Goal: Transaction & Acquisition: Purchase product/service

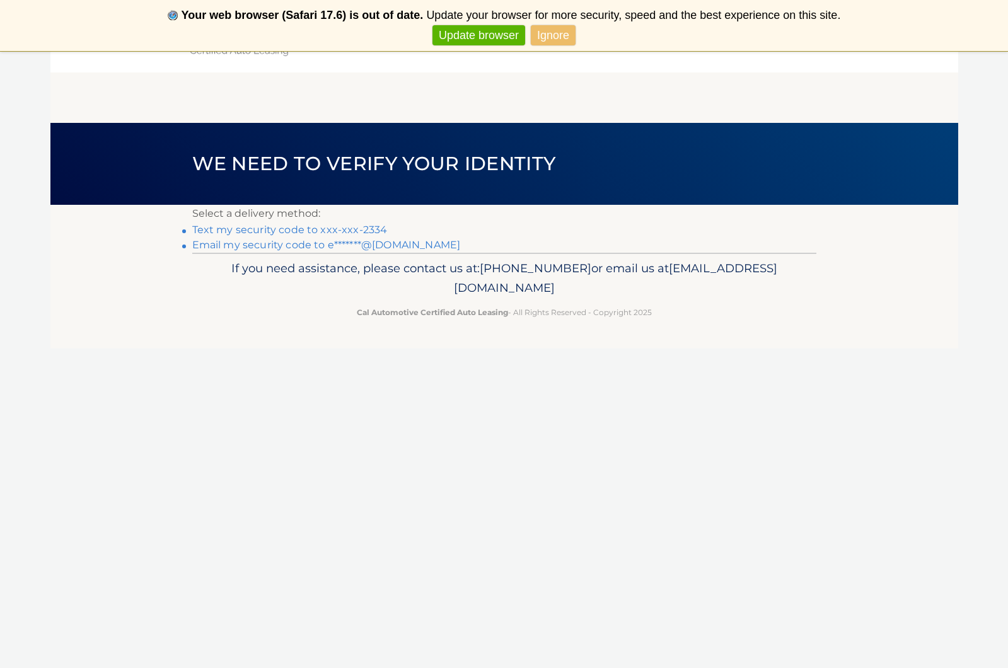
click at [490, 37] on link "Update browser" at bounding box center [478, 35] width 93 height 21
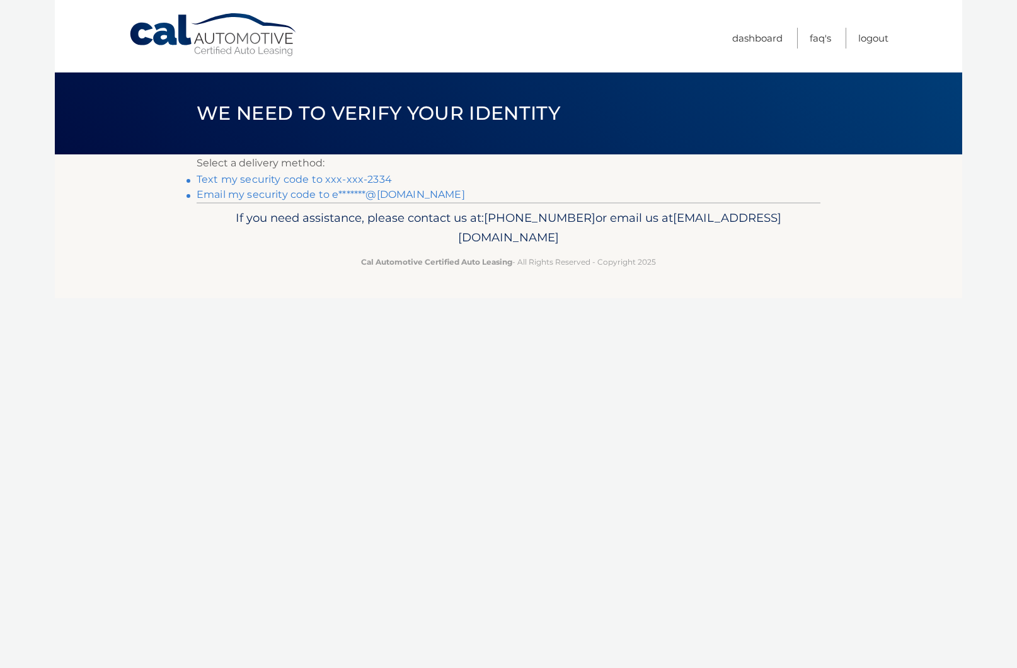
click at [573, 234] on span "[EMAIL_ADDRESS][DOMAIN_NAME]" at bounding box center [619, 227] width 323 height 35
click at [333, 176] on link "Text my security code to xxx-xxx-2334" at bounding box center [294, 179] width 195 height 12
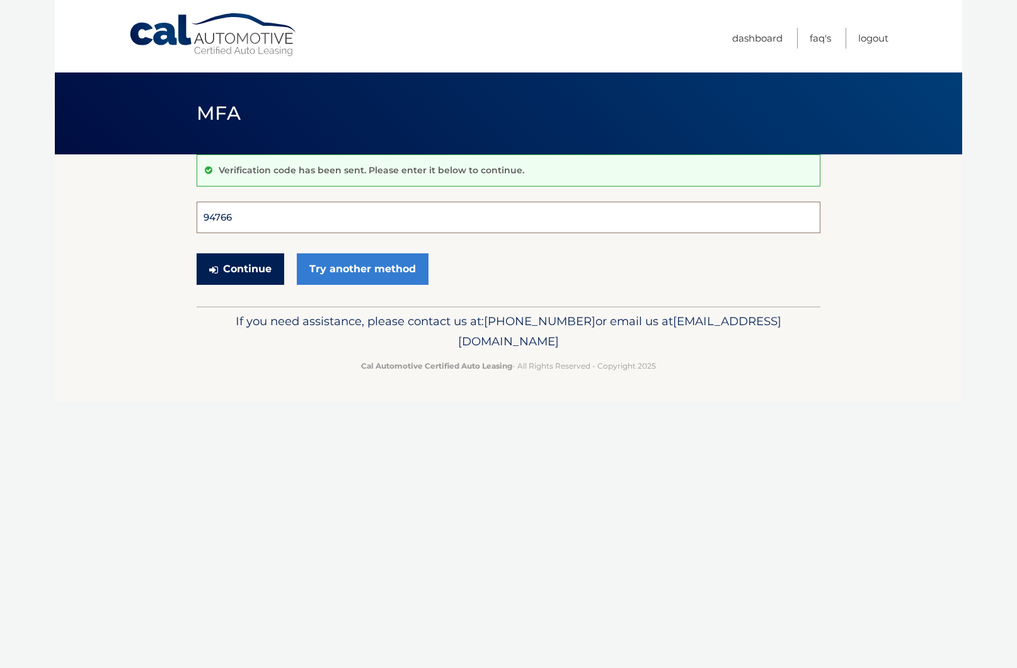
type input "947662"
click at [240, 268] on button "Continue" at bounding box center [241, 269] width 88 height 32
click at [249, 263] on button "Continue" at bounding box center [241, 269] width 88 height 32
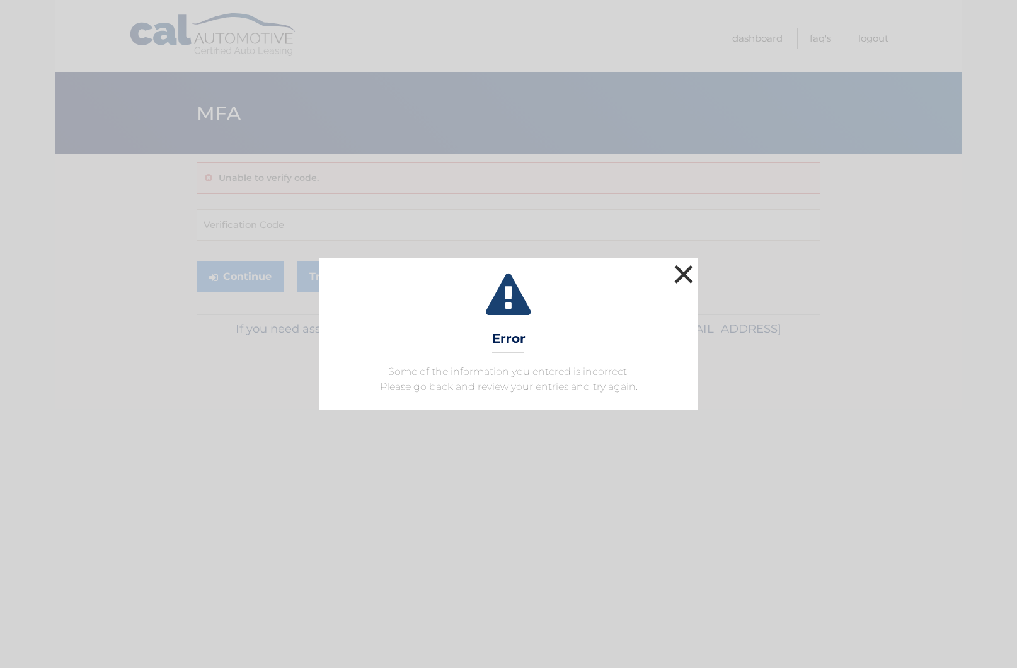
click at [684, 273] on button "×" at bounding box center [683, 273] width 25 height 25
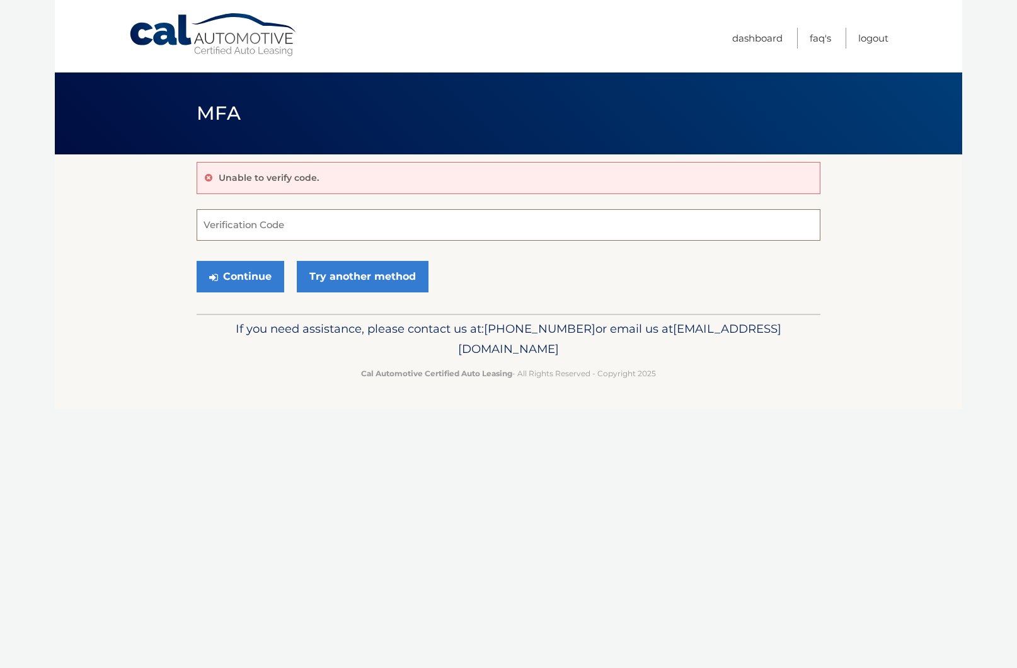
click at [314, 222] on input "Verification Code" at bounding box center [509, 225] width 624 height 32
click at [159, 244] on section "Unable to verify code. Verification Code Continue Try another method" at bounding box center [508, 233] width 907 height 159
click at [229, 224] on input "Verification Code" at bounding box center [509, 225] width 624 height 32
click at [351, 284] on link "Try another method" at bounding box center [363, 277] width 132 height 32
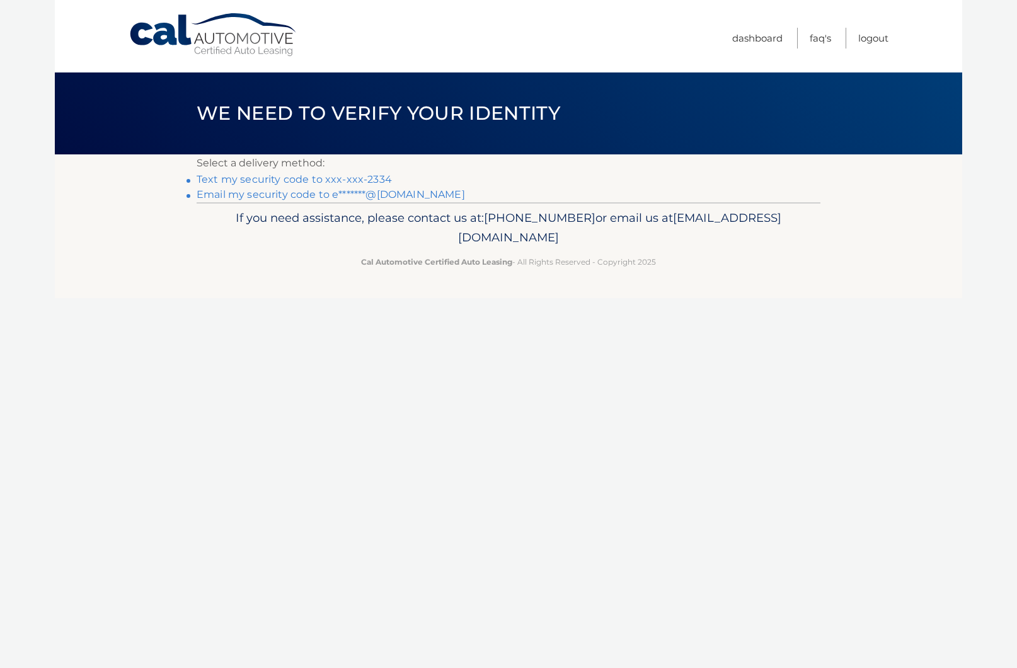
click at [318, 198] on link "Email my security code to e*******@[DOMAIN_NAME]" at bounding box center [331, 194] width 268 height 12
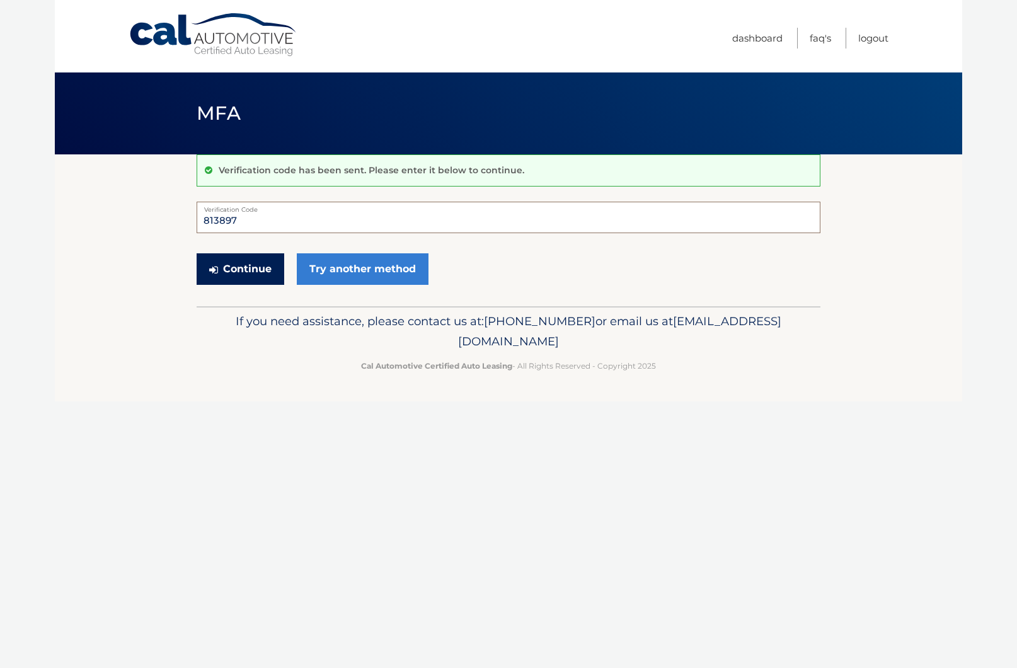
type input "813897"
click at [248, 260] on button "Continue" at bounding box center [241, 269] width 88 height 32
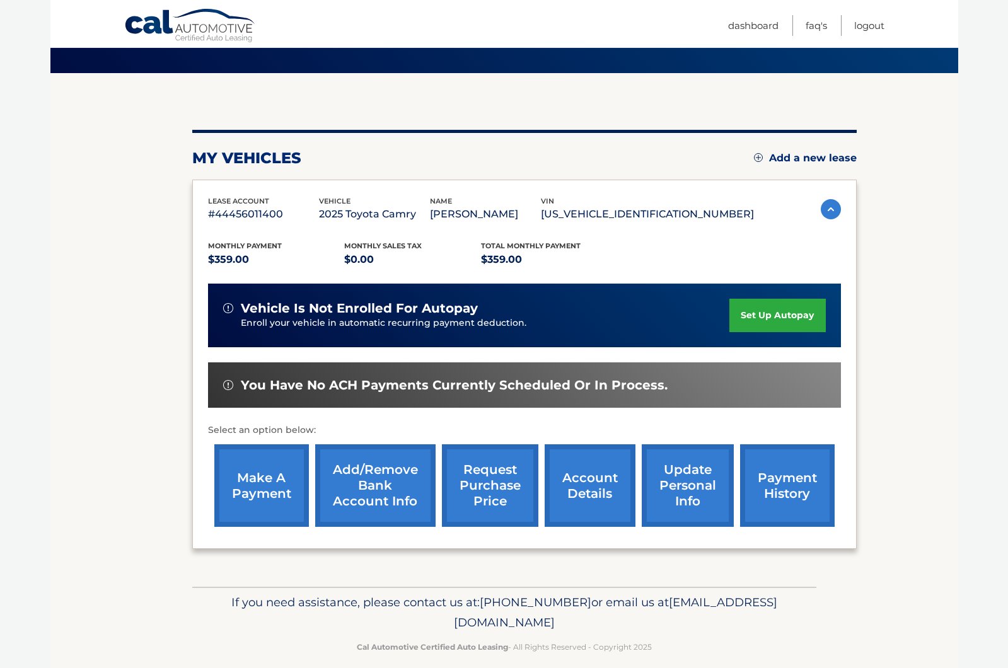
scroll to position [93, 0]
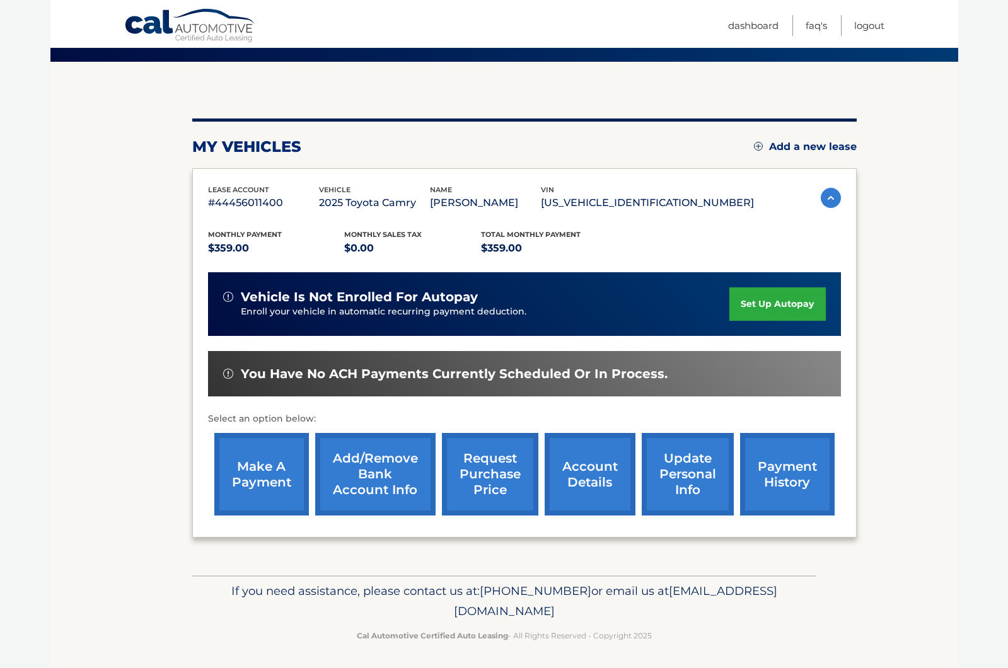
click at [771, 470] on link "payment history" at bounding box center [787, 474] width 95 height 83
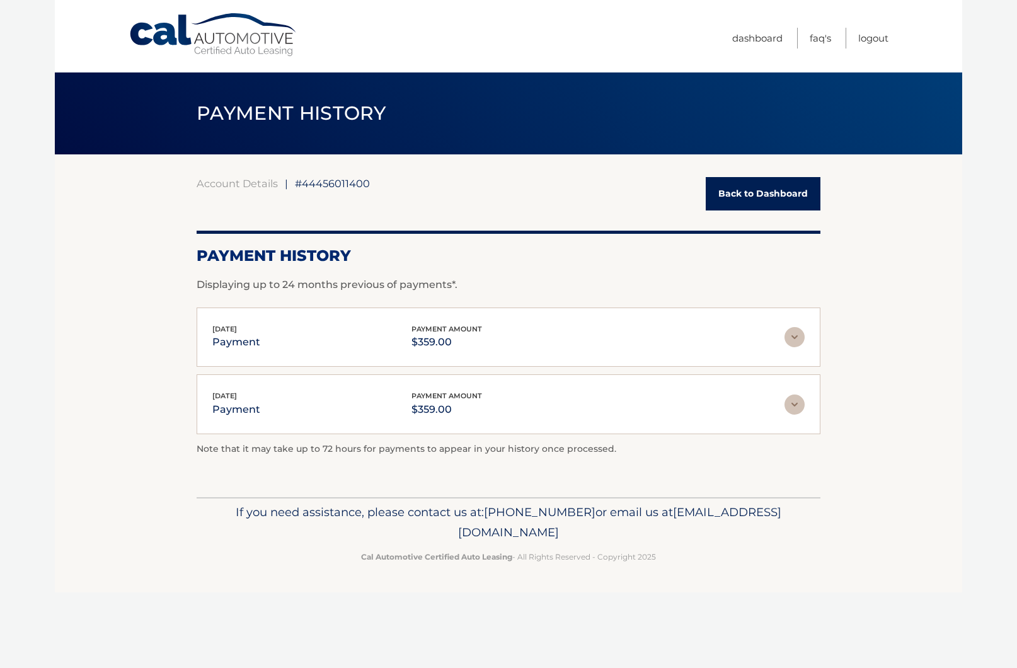
click at [763, 197] on link "Back to Dashboard" at bounding box center [763, 193] width 115 height 33
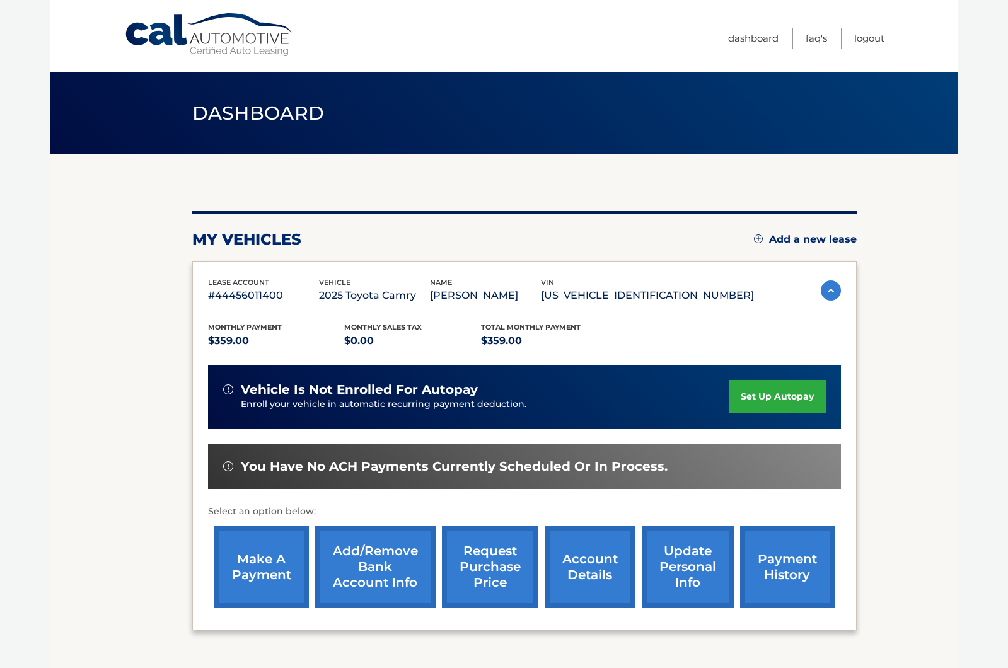
click at [599, 565] on link "account details" at bounding box center [589, 566] width 91 height 83
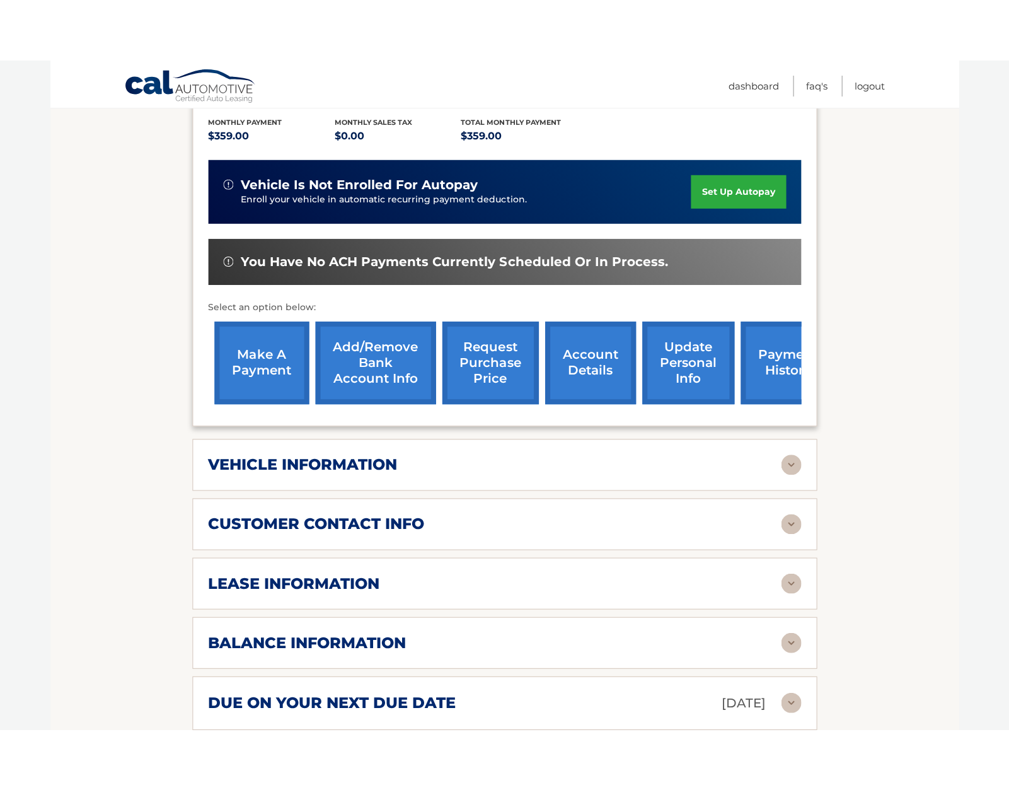
scroll to position [309, 0]
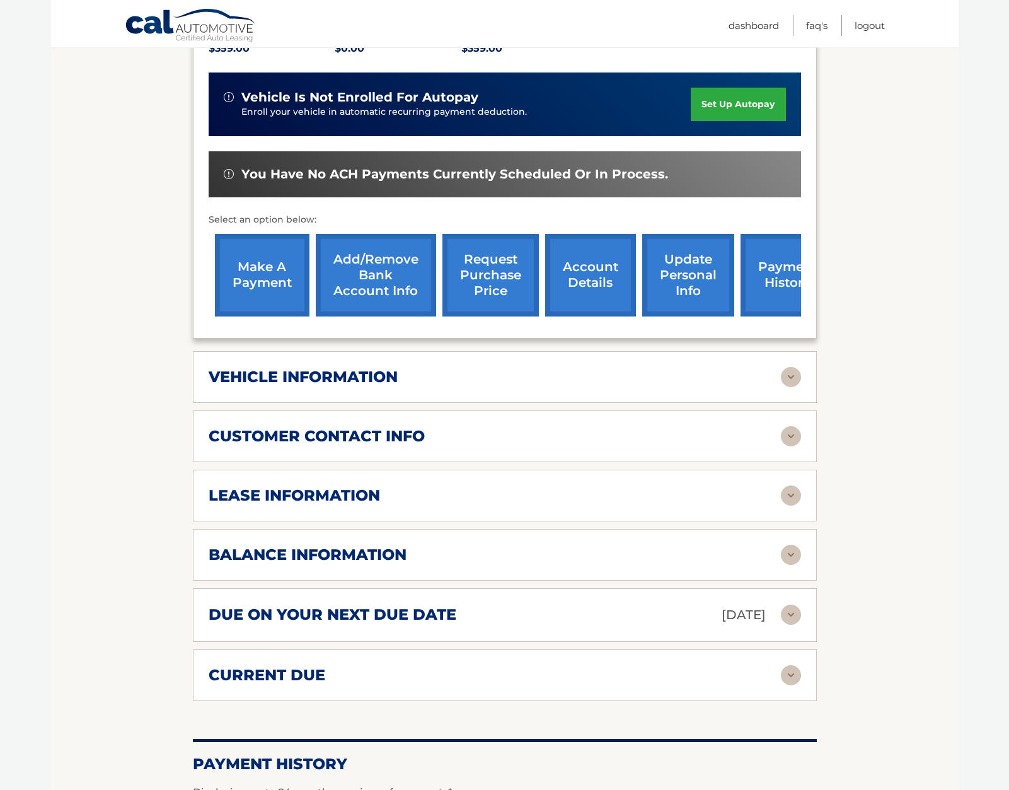
click at [795, 667] on img at bounding box center [791, 675] width 20 height 20
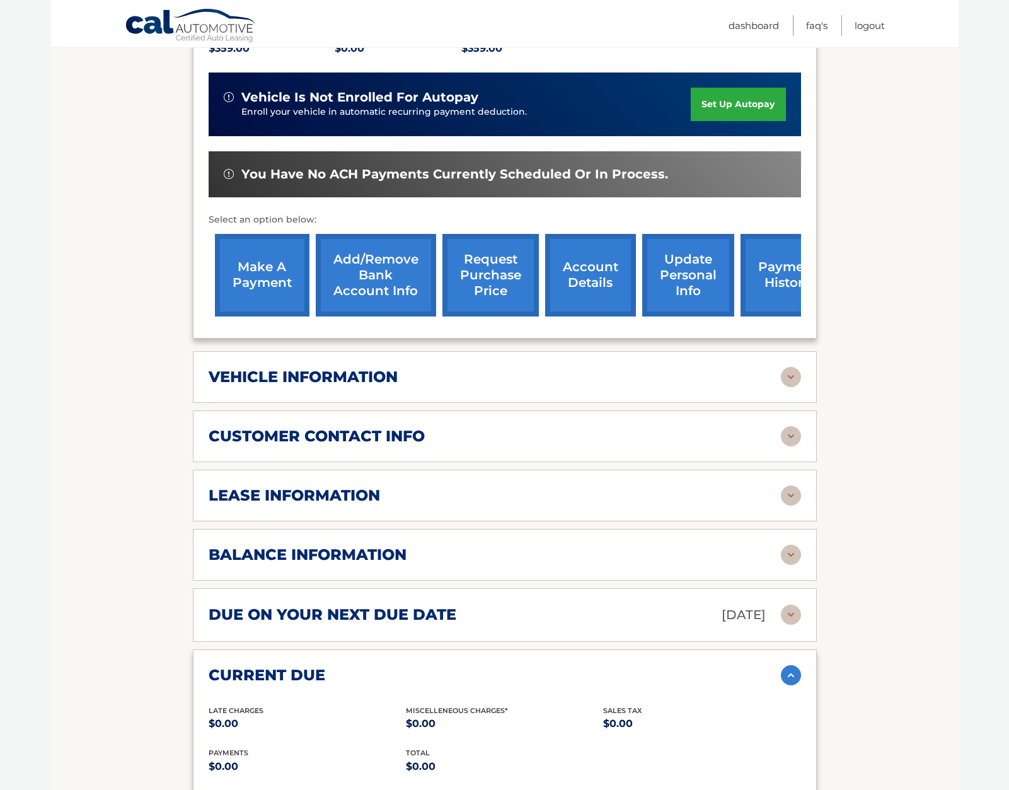
click at [795, 667] on img at bounding box center [791, 675] width 20 height 20
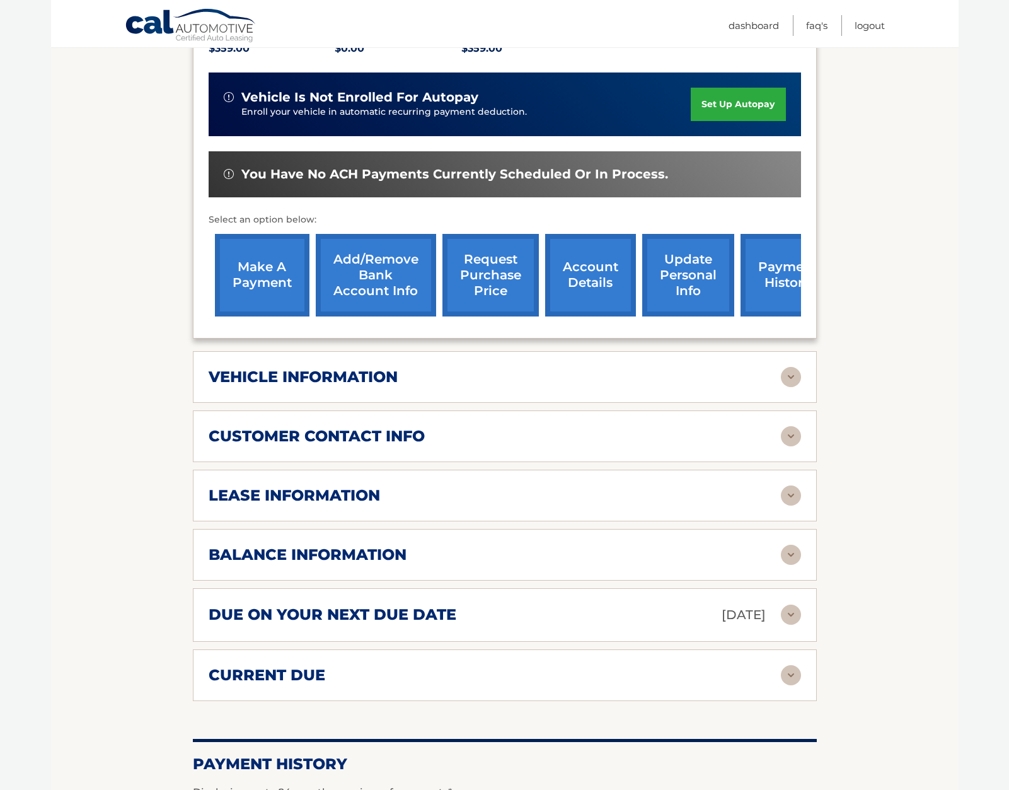
click at [798, 617] on img at bounding box center [791, 614] width 20 height 20
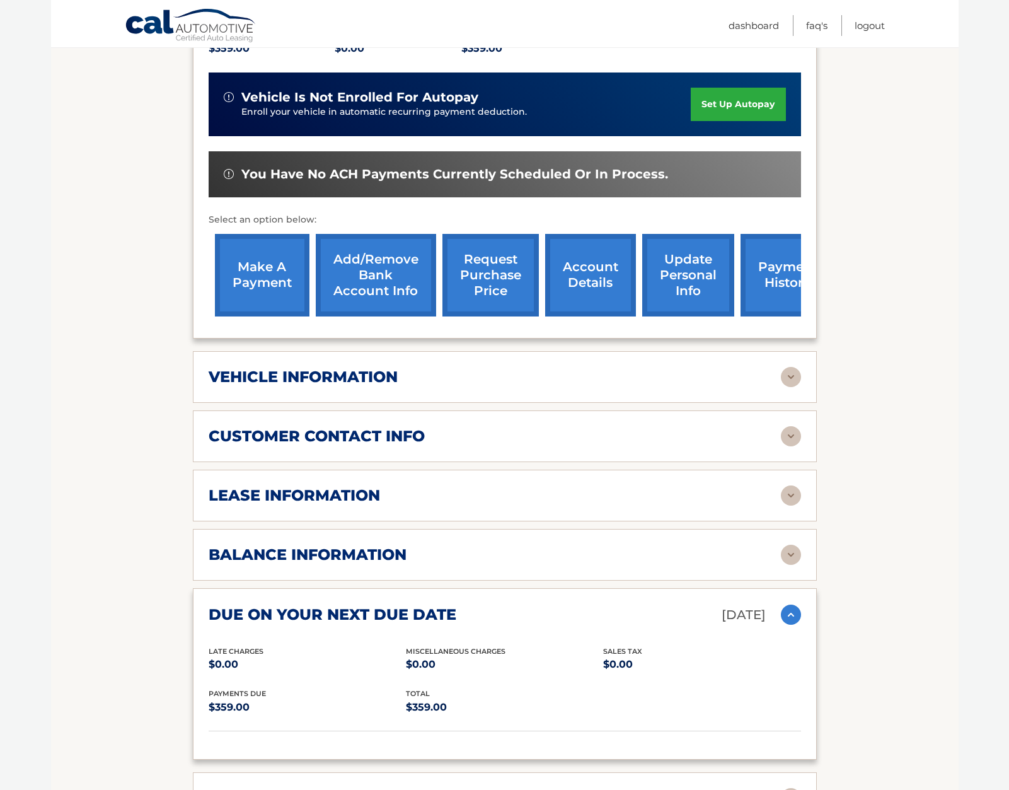
click at [275, 260] on link "make a payment" at bounding box center [262, 275] width 95 height 83
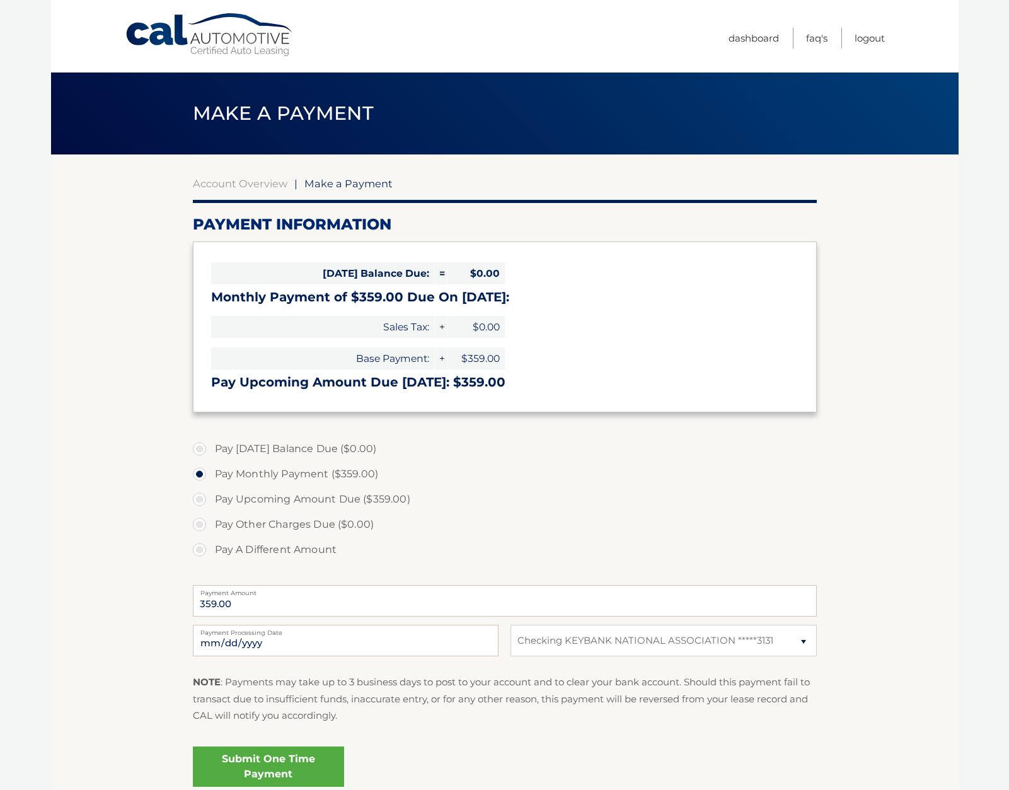
select select "ZWFiOGMzNTEtN2NjYi00NGMwLWE2M2EtMTA2MDNhMWJmNjBj"
click at [277, 766] on link "Submit One Time Payment" at bounding box center [268, 766] width 151 height 40
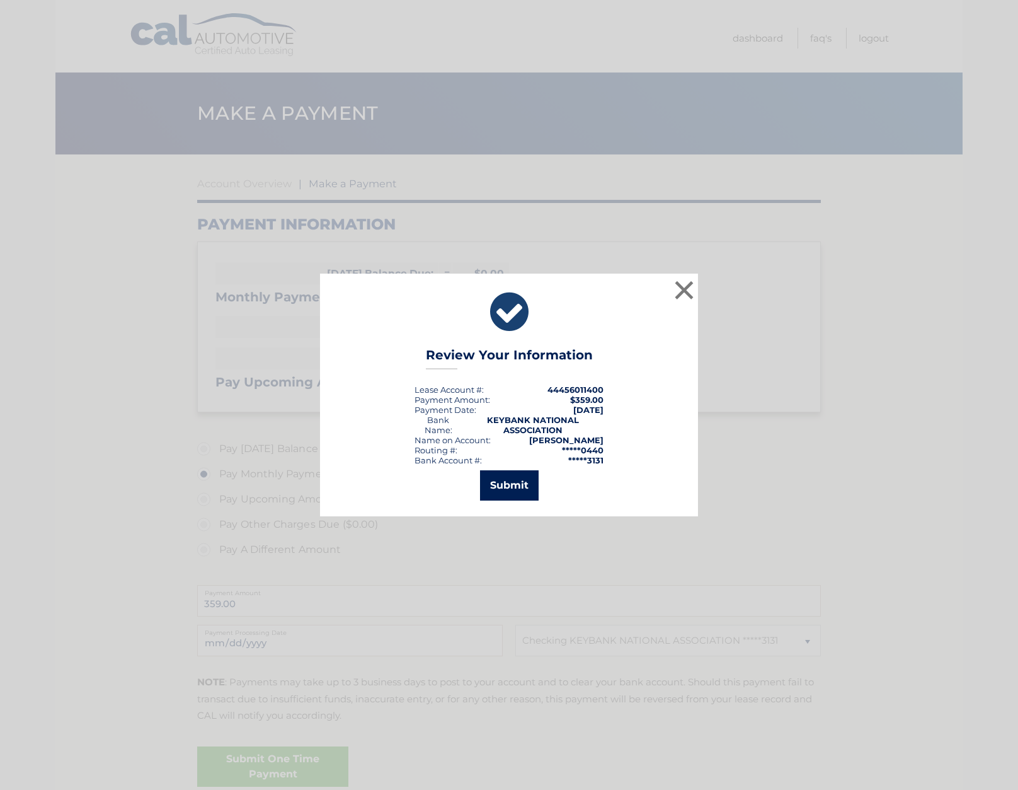
click at [503, 481] on button "Submit" at bounding box center [509, 485] width 59 height 30
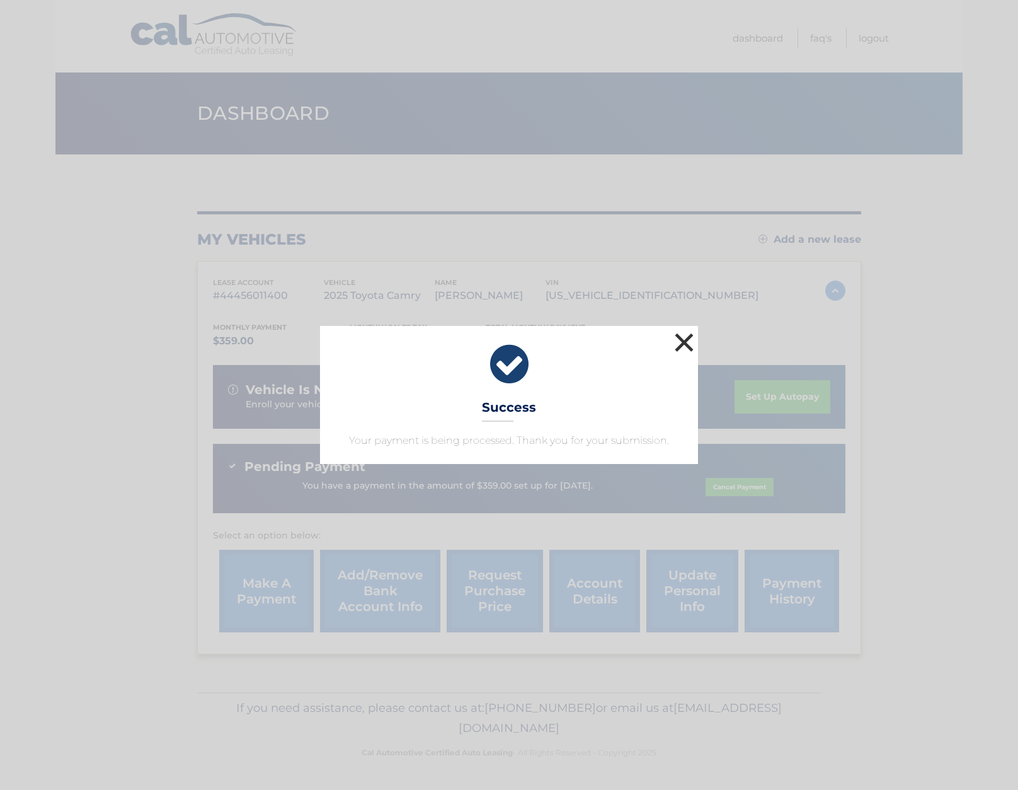
click at [681, 344] on button "×" at bounding box center [684, 342] width 25 height 25
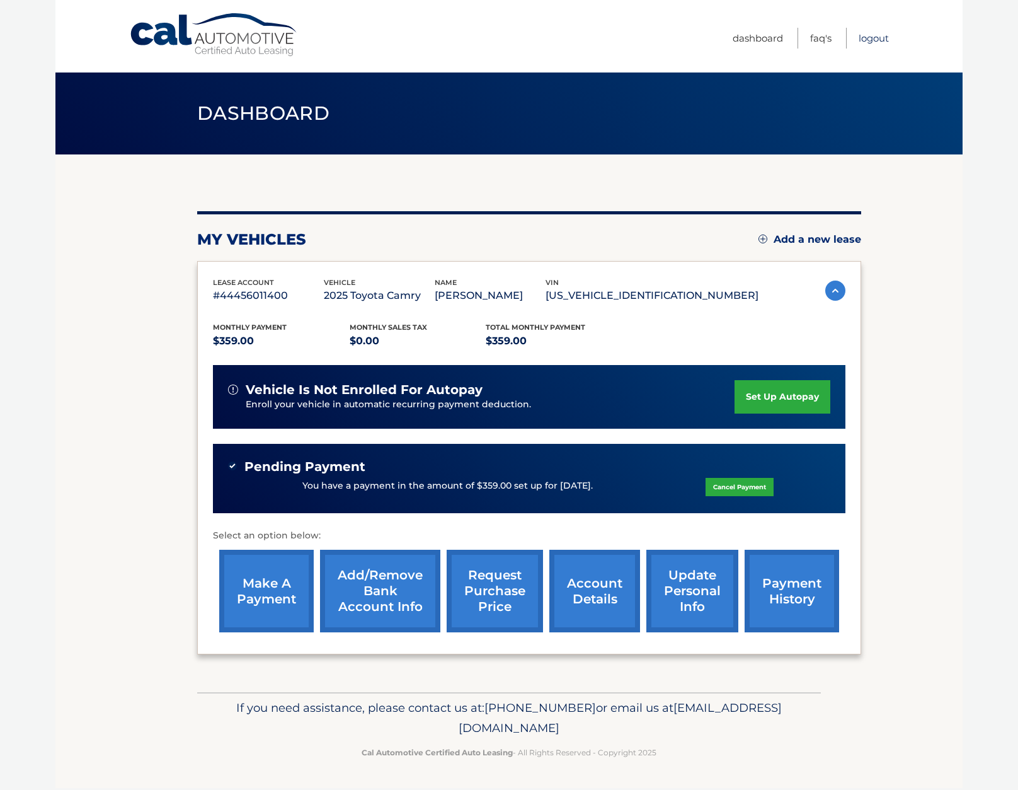
click at [873, 32] on link "Logout" at bounding box center [874, 38] width 30 height 21
